Goal: Information Seeking & Learning: Learn about a topic

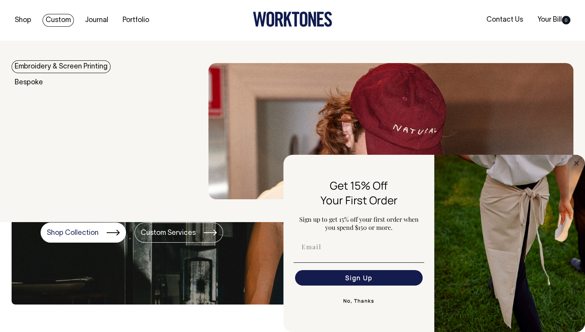
click at [50, 67] on link "Embroidery & Screen Printing" at bounding box center [61, 66] width 99 height 13
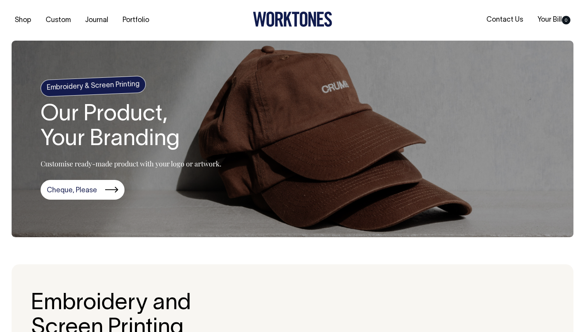
click at [298, 116] on section "Embroidery & Screen Printing Our Product, Your Branding Customise ready-made pr…" at bounding box center [293, 139] width 562 height 197
drag, startPoint x: 317, startPoint y: 176, endPoint x: 325, endPoint y: 183, distance: 11.3
click at [325, 183] on section "Embroidery & Screen Printing Our Product, Your Branding Customise ready-made pr…" at bounding box center [293, 139] width 562 height 197
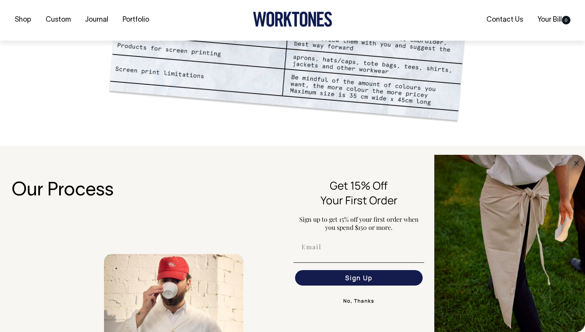
scroll to position [691, 0]
click at [367, 299] on button "No, Thanks" at bounding box center [359, 300] width 131 height 15
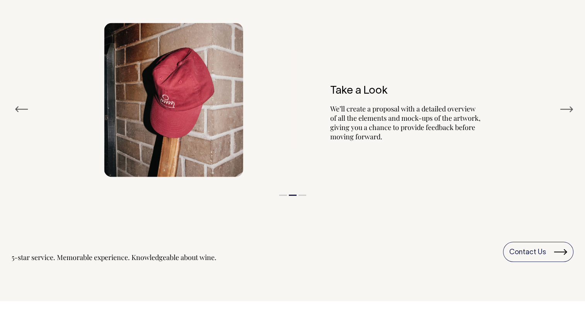
scroll to position [886, 0]
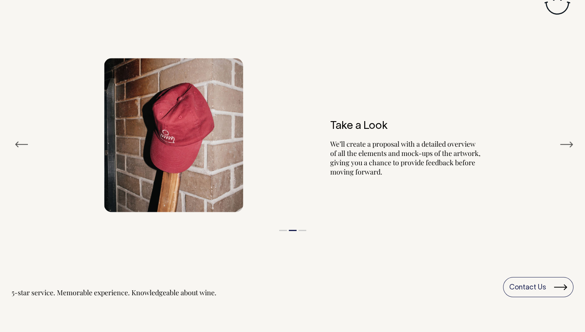
click at [563, 144] on button "Next" at bounding box center [567, 145] width 14 height 12
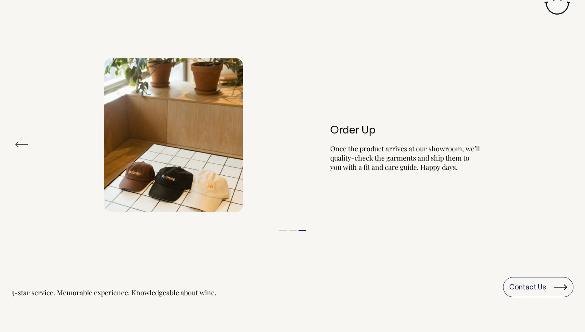
click at [563, 144] on div "Order Up Once the product arrives at our showroom, we’ll quality-check the garm…" at bounding box center [293, 134] width 562 height 177
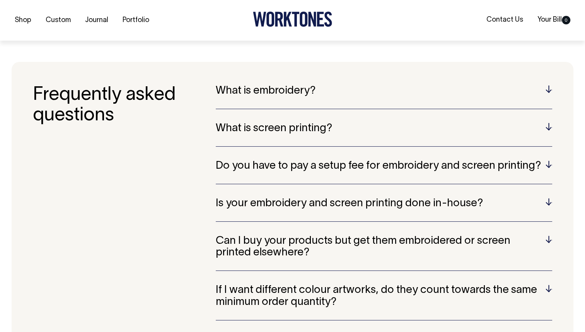
scroll to position [1511, 0]
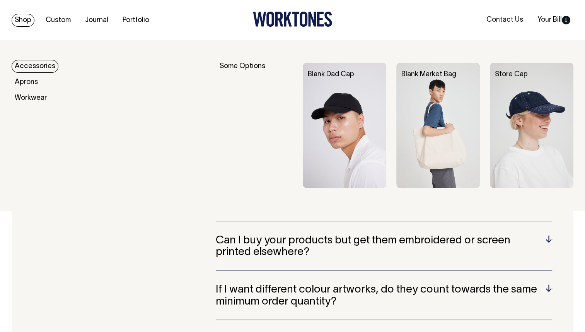
click at [24, 67] on link "Accessories" at bounding box center [35, 66] width 47 height 13
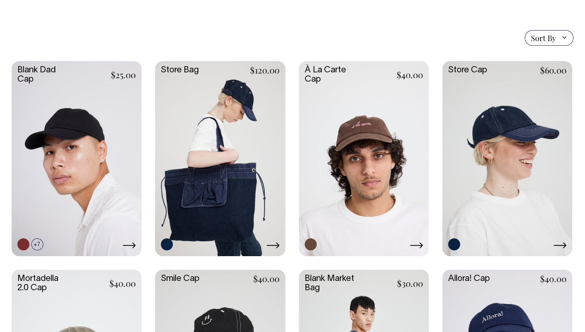
scroll to position [177, 0]
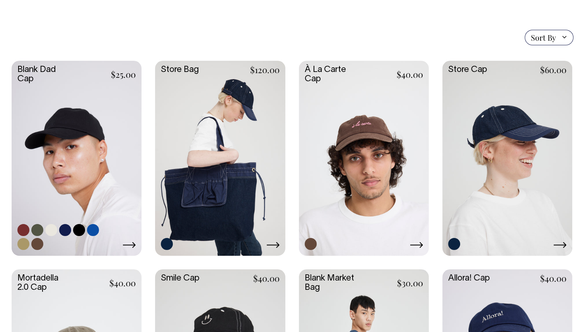
click at [50, 134] on link at bounding box center [77, 157] width 130 height 193
click at [390, 156] on link at bounding box center [364, 157] width 130 height 193
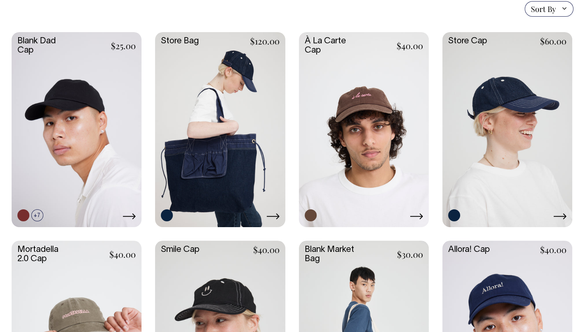
scroll to position [206, 0]
click at [90, 267] on link at bounding box center [77, 337] width 130 height 193
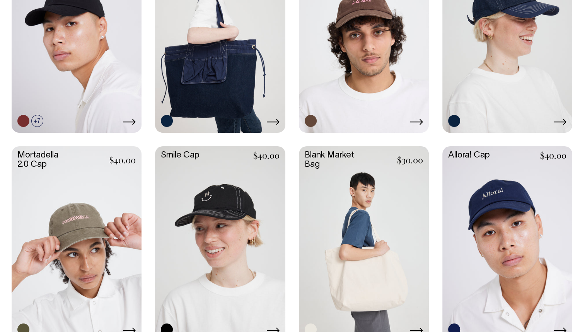
click at [511, 191] on link at bounding box center [508, 242] width 130 height 193
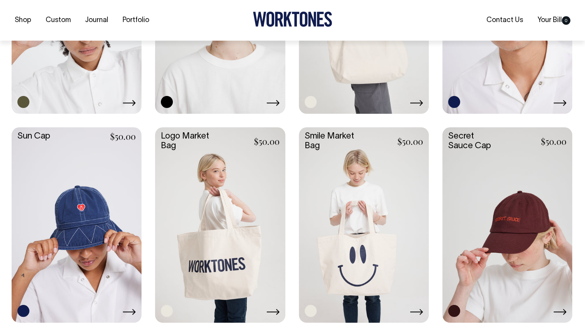
scroll to position [528, 0]
click at [545, 238] on link at bounding box center [508, 223] width 130 height 193
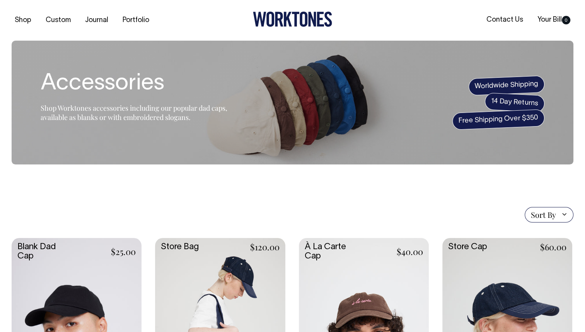
scroll to position [0, 0]
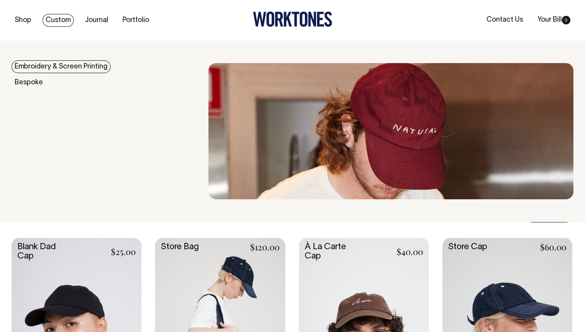
click at [47, 19] on link "Custom" at bounding box center [58, 20] width 31 height 13
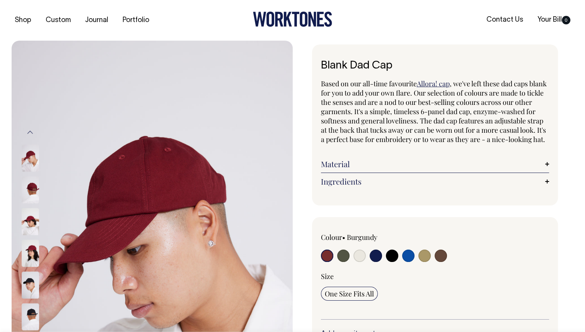
click at [440, 262] on input "radio" at bounding box center [441, 256] width 12 height 12
radio input "true"
select select "Espresso"
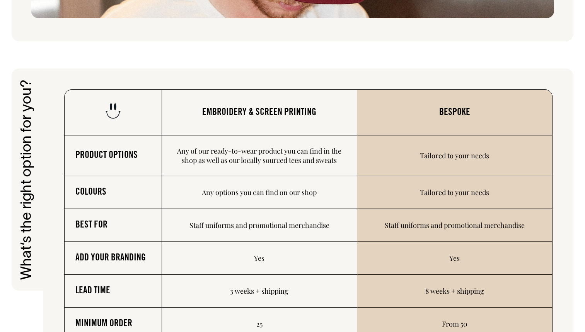
scroll to position [1083, 0]
